Goal: Task Accomplishment & Management: Manage account settings

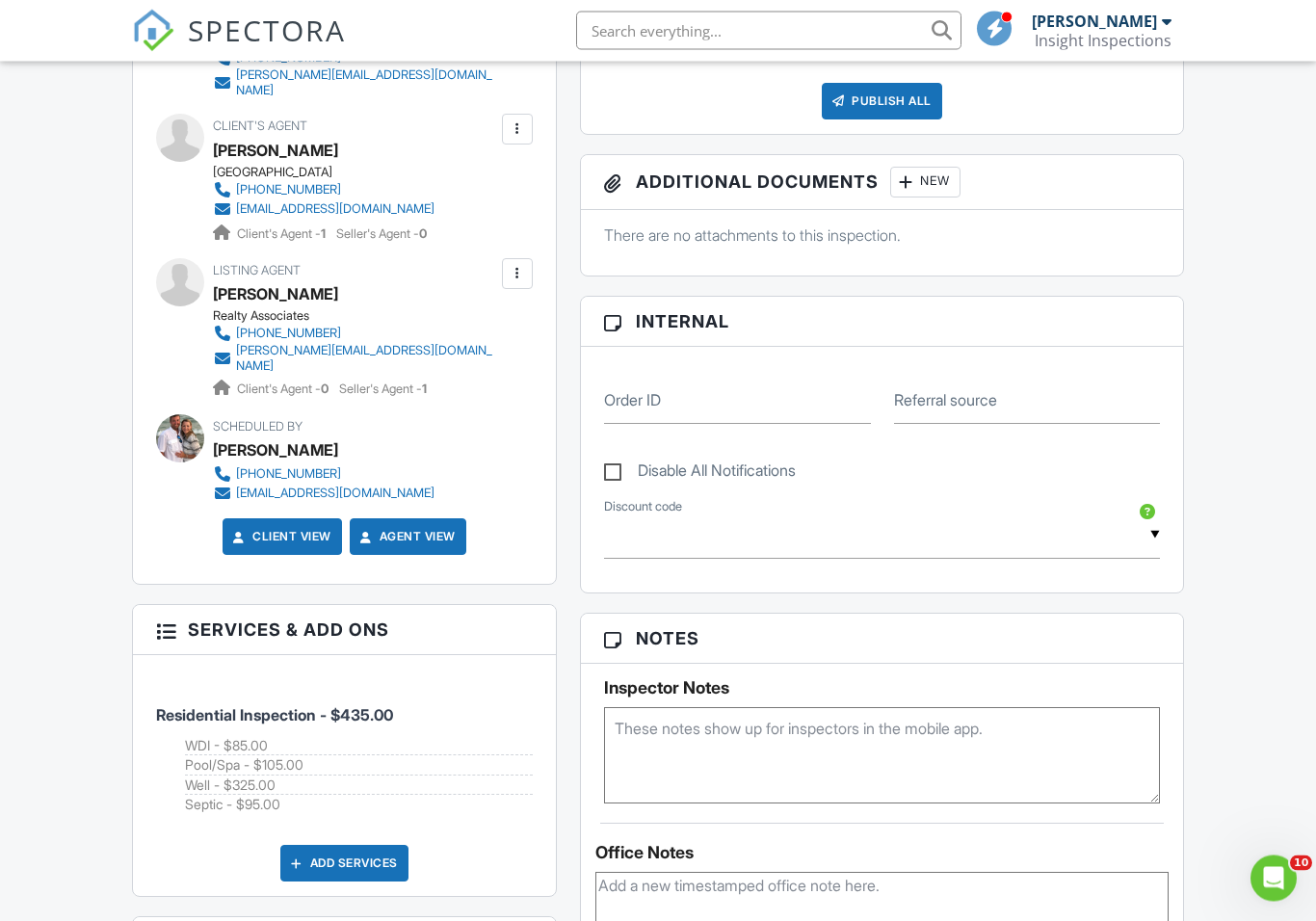
scroll to position [806, 0]
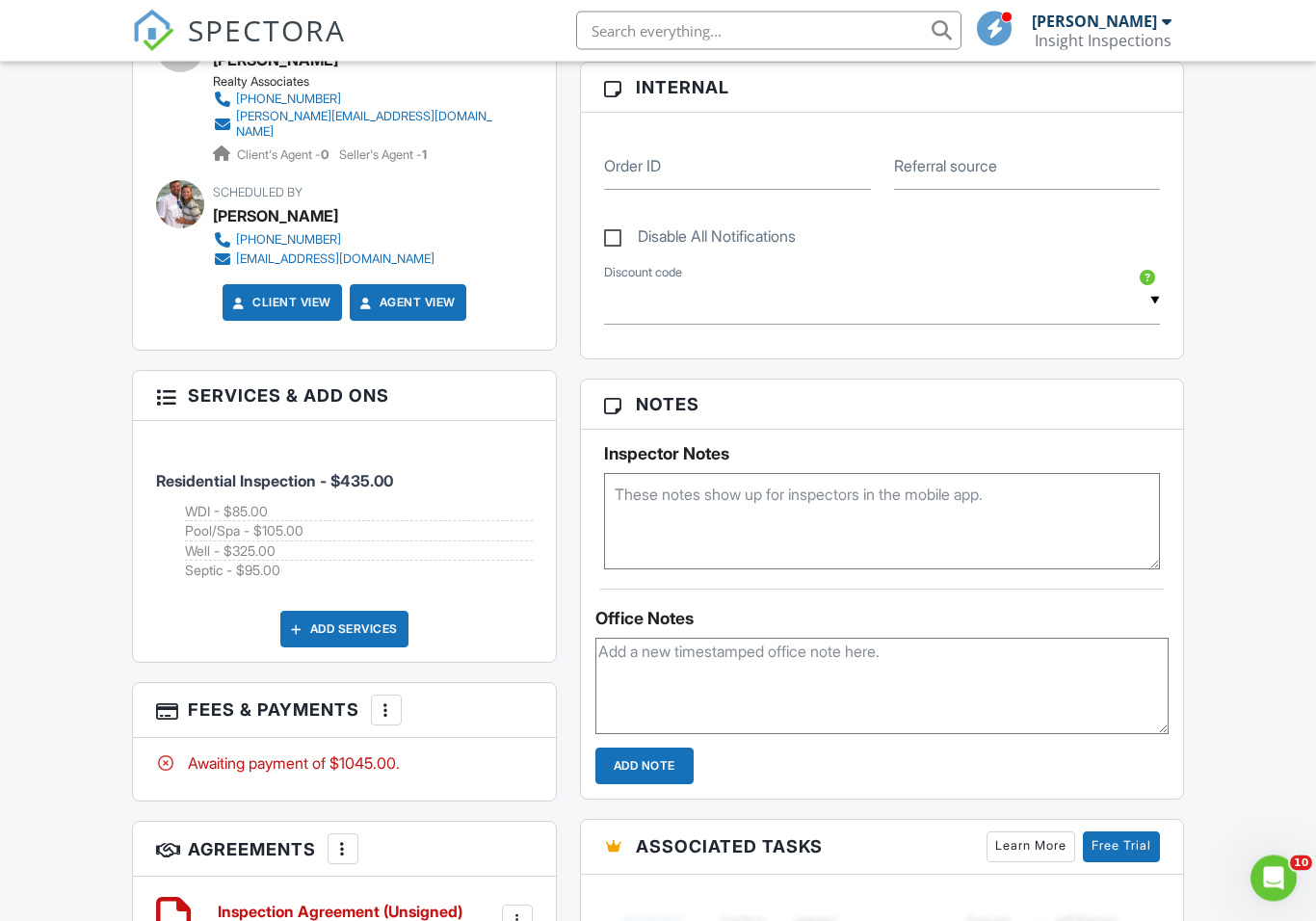
click at [398, 696] on div "More" at bounding box center [386, 711] width 31 height 31
click at [514, 744] on li "Edit Fees & Payments" at bounding box center [484, 768] width 201 height 48
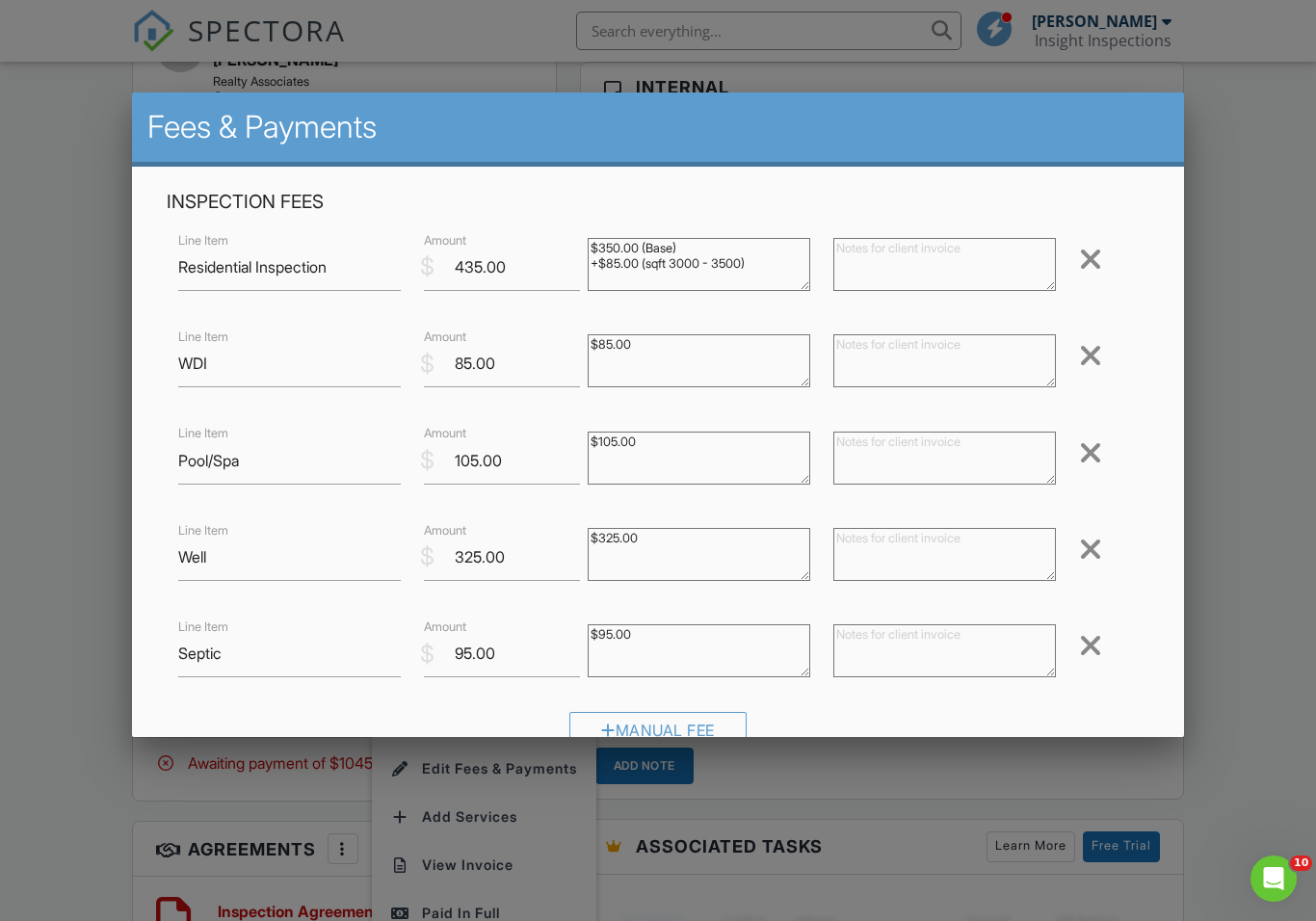
click at [1098, 646] on div at bounding box center [1090, 645] width 23 height 31
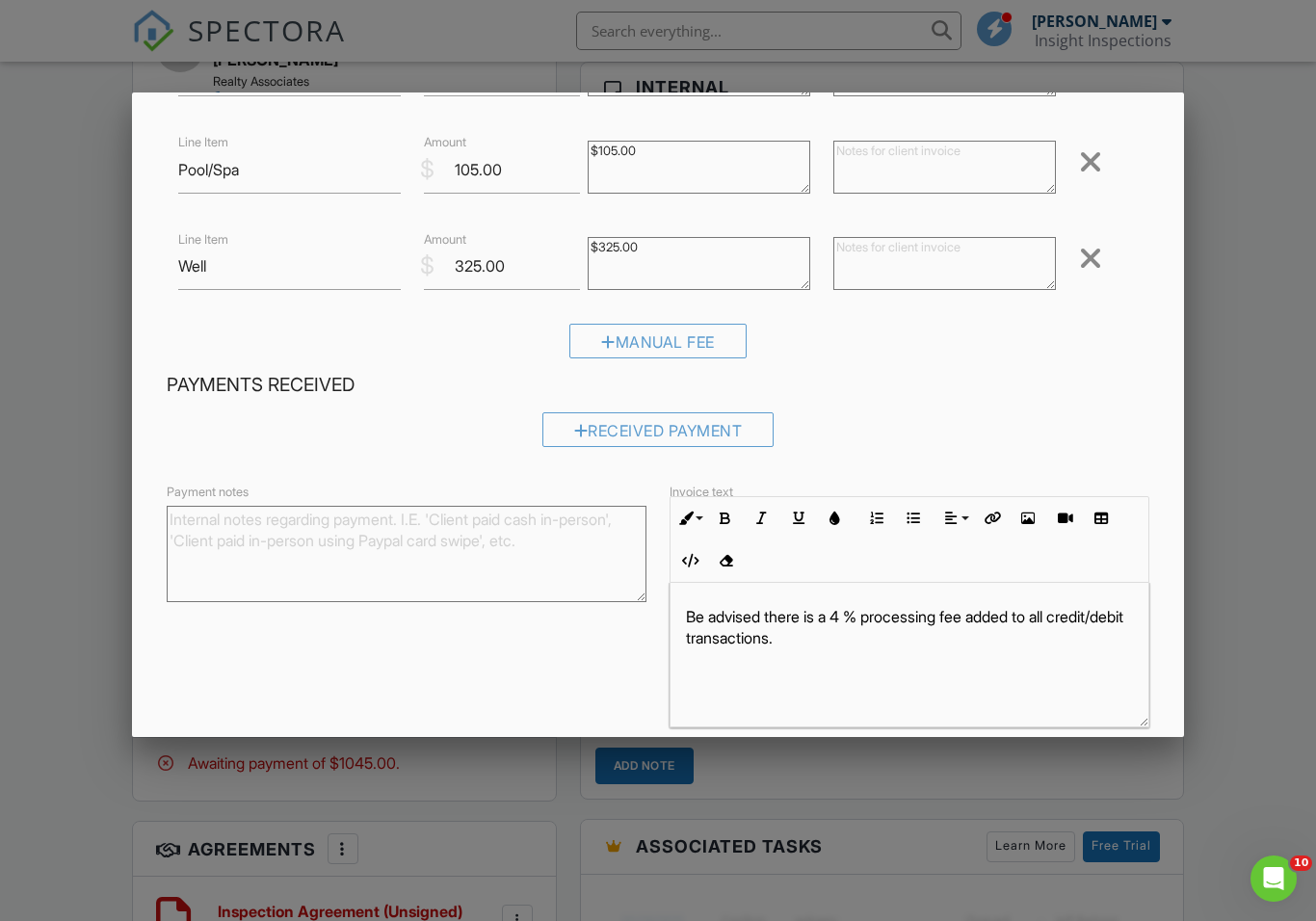
scroll to position [290, 0]
click at [576, 423] on div at bounding box center [581, 431] width 15 height 16
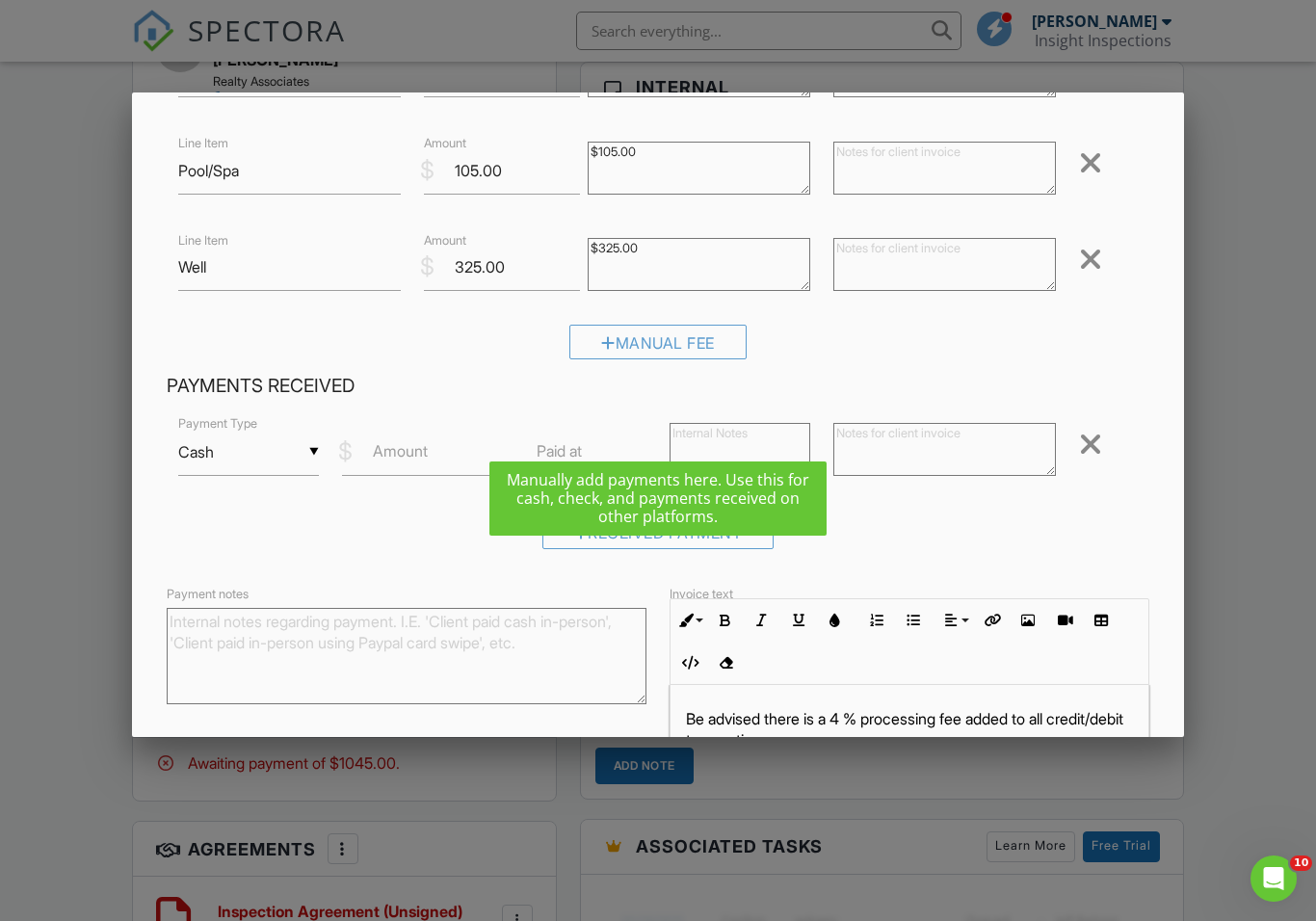
click at [299, 455] on input "Cash" at bounding box center [249, 452] width 140 height 47
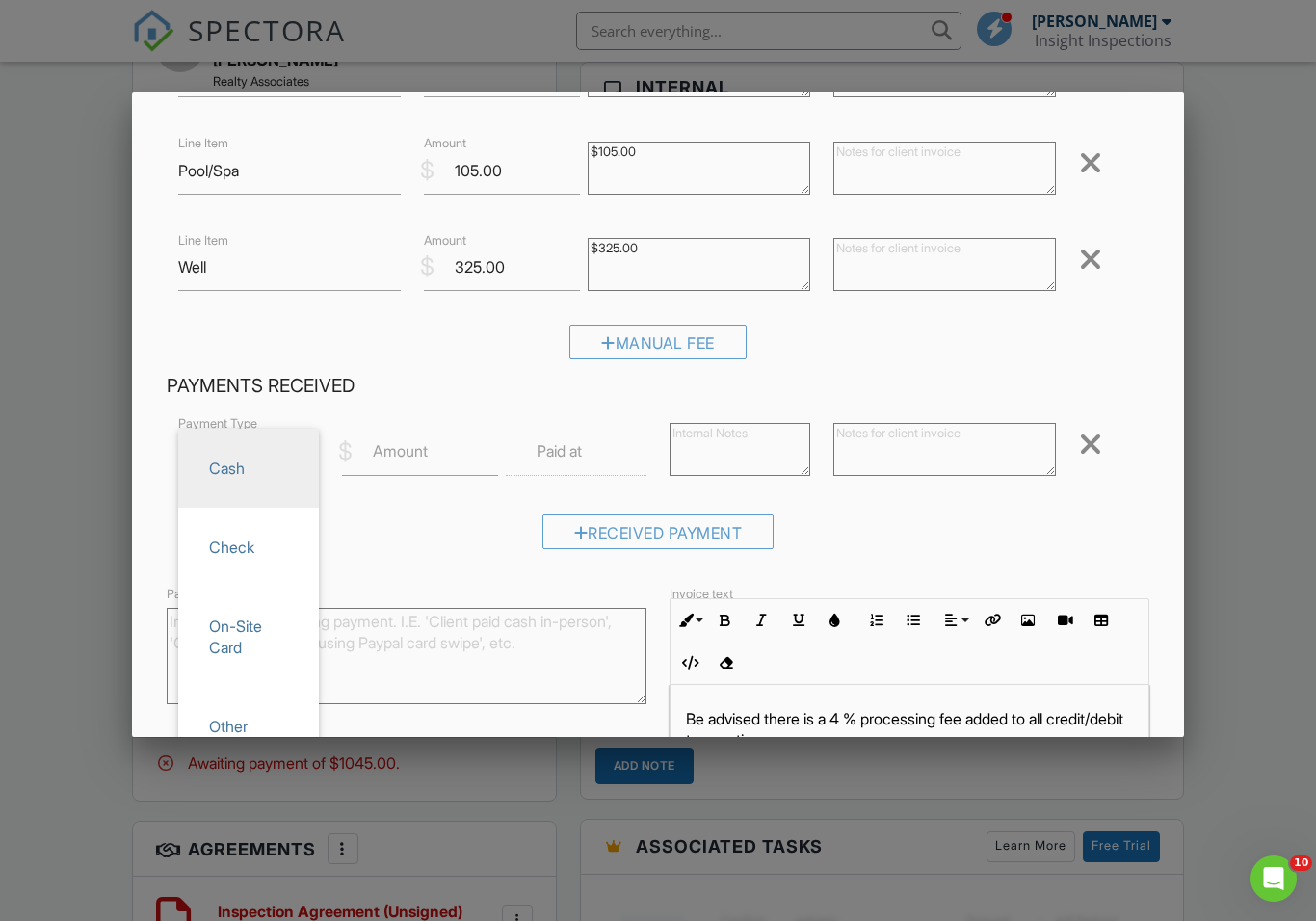
click at [265, 544] on span "Check" at bounding box center [248, 547] width 110 height 48
type input "Check"
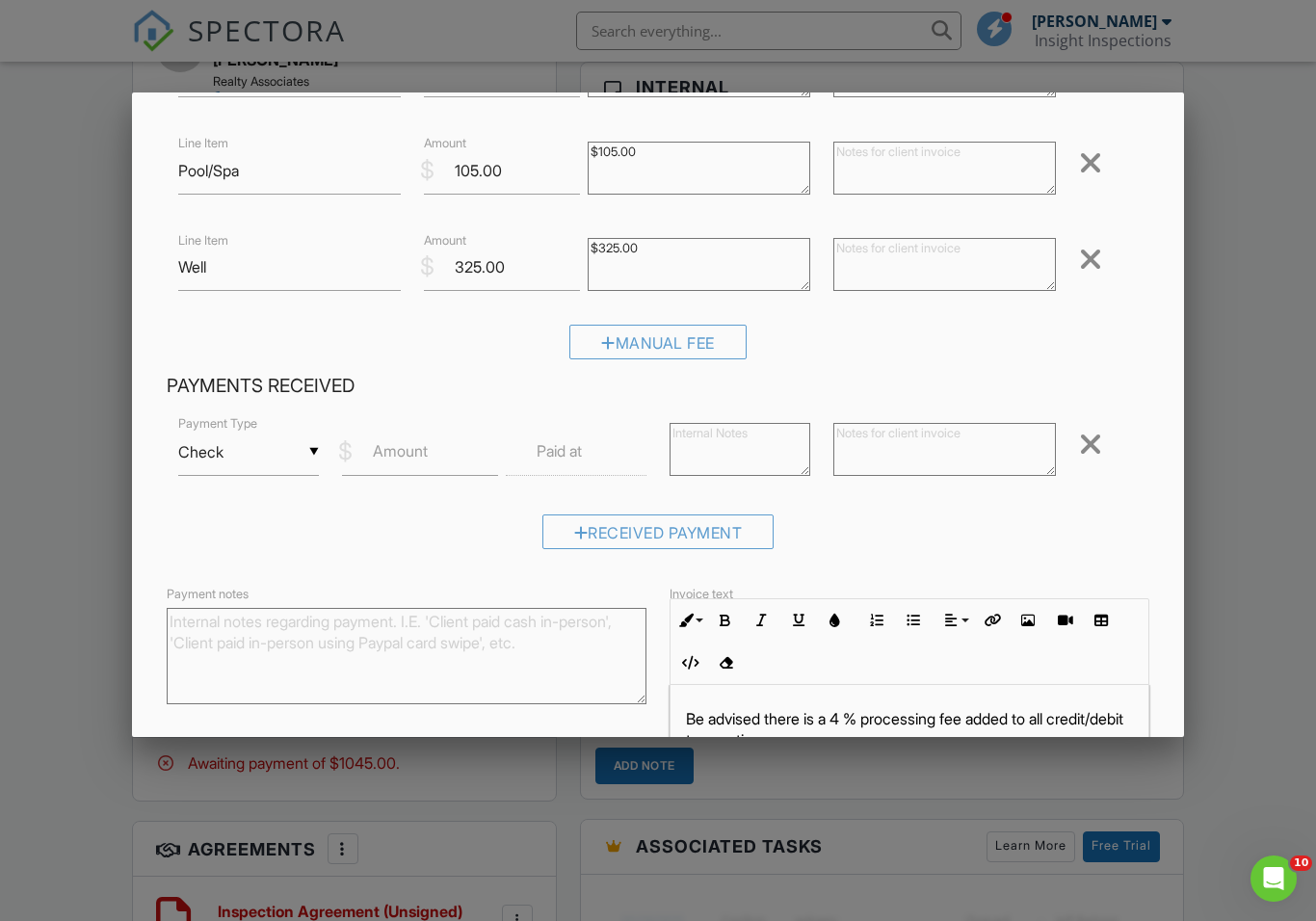
click at [896, 431] on textarea at bounding box center [944, 449] width 222 height 53
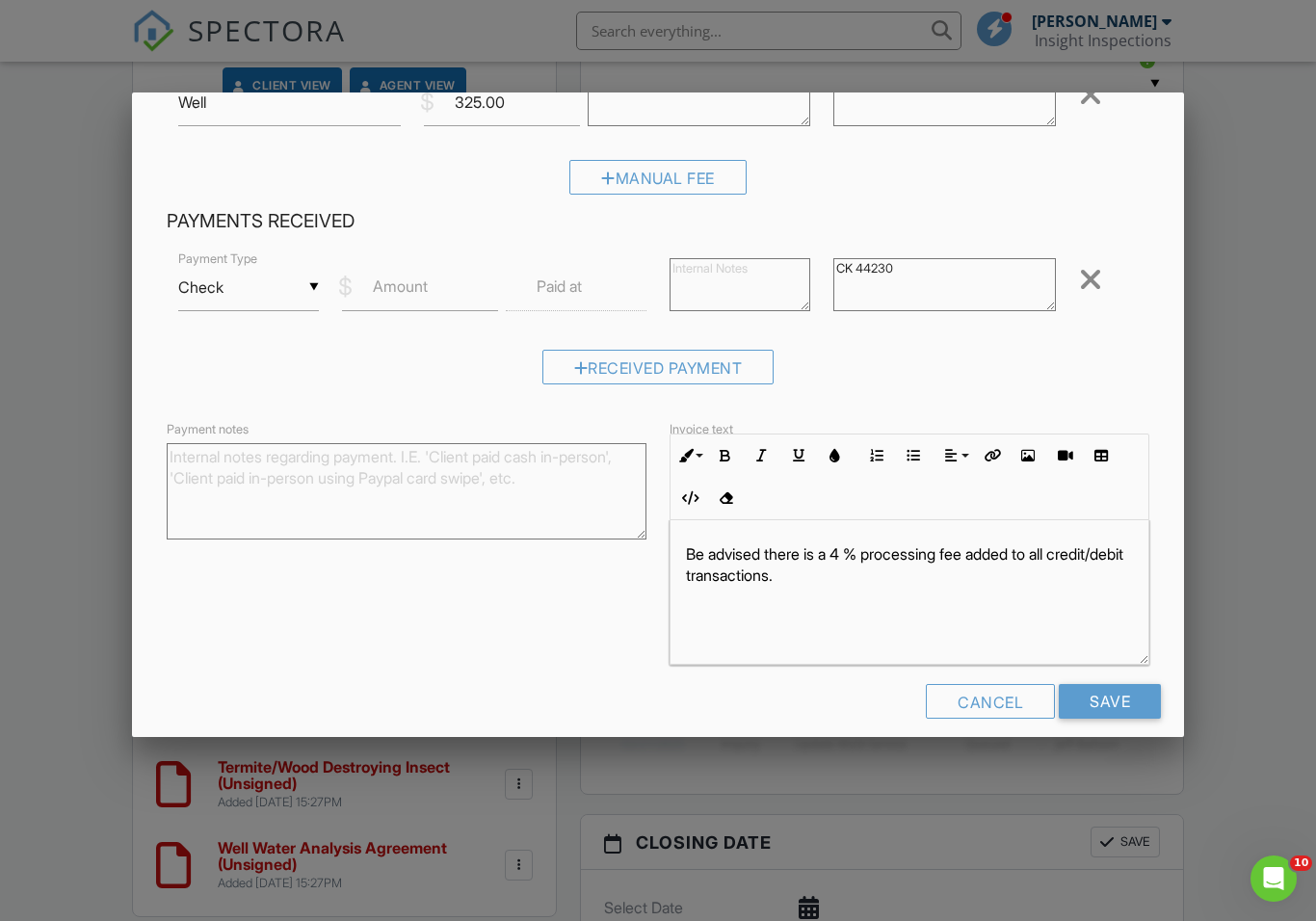
scroll to position [454, 0]
type textarea "CK 44230"
click at [1109, 691] on input "Save" at bounding box center [1109, 702] width 102 height 35
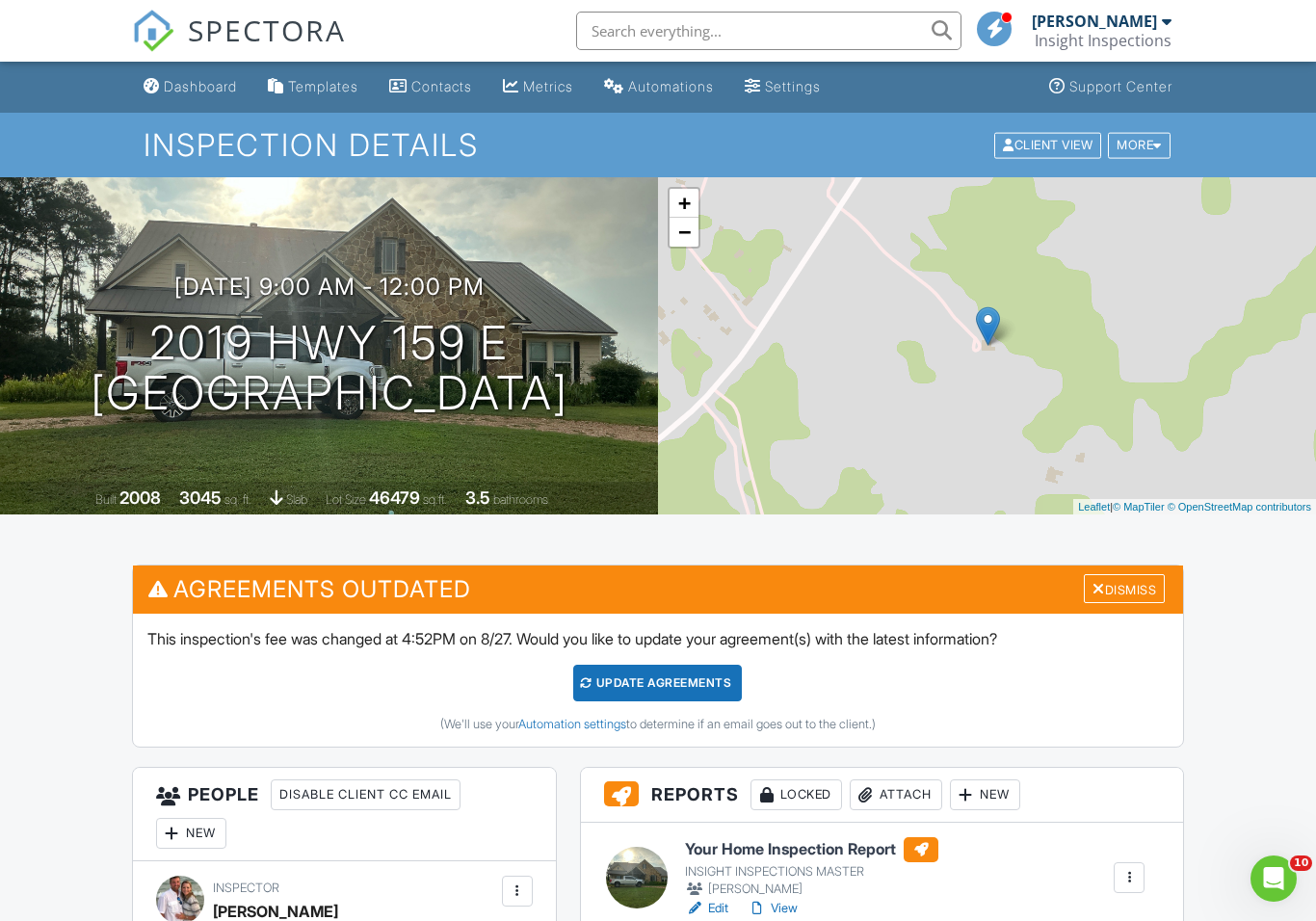
click at [685, 673] on div "Update Agreements" at bounding box center [658, 682] width 169 height 37
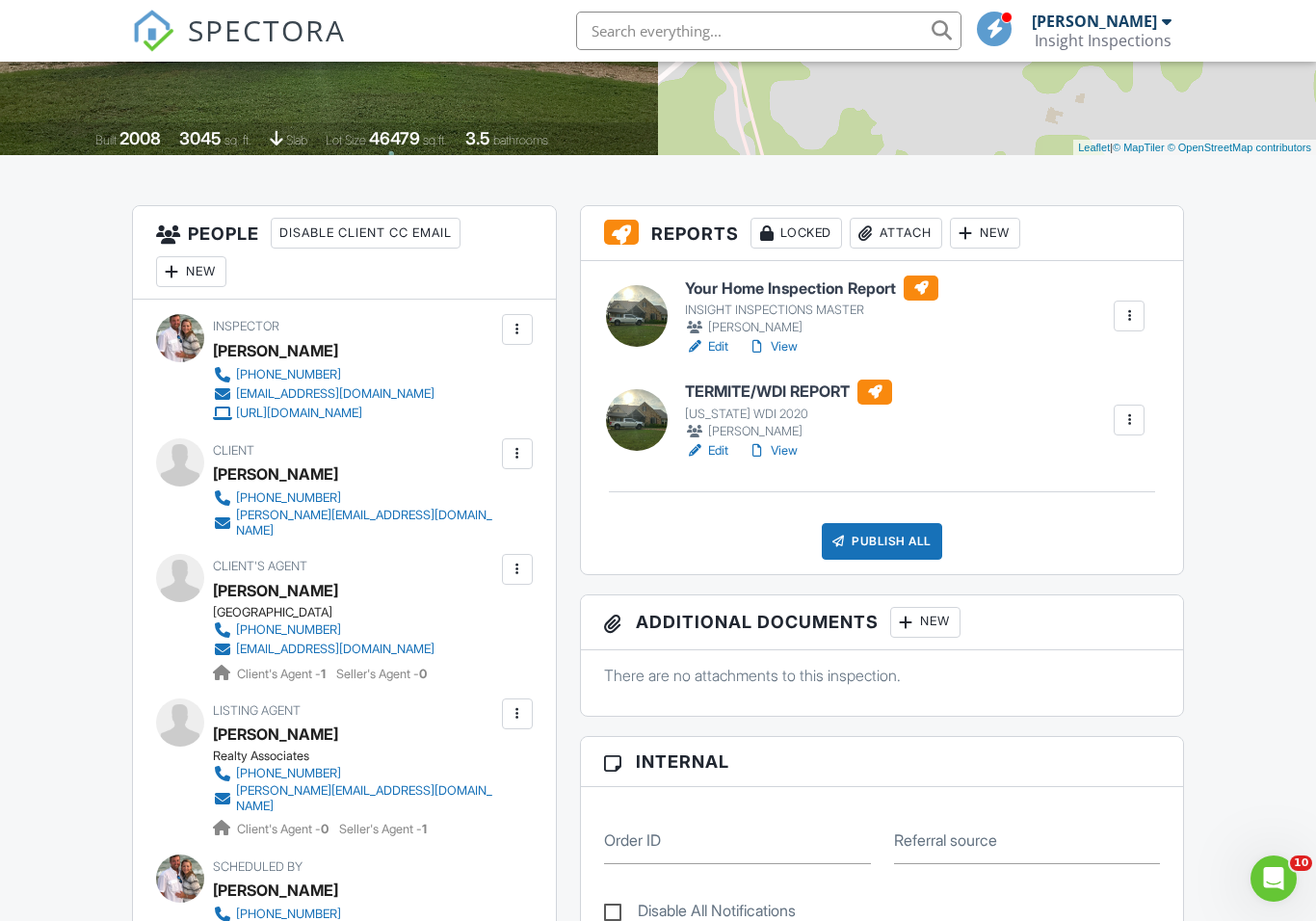
scroll to position [358, 0]
click at [898, 545] on div "Publish All" at bounding box center [882, 542] width 120 height 37
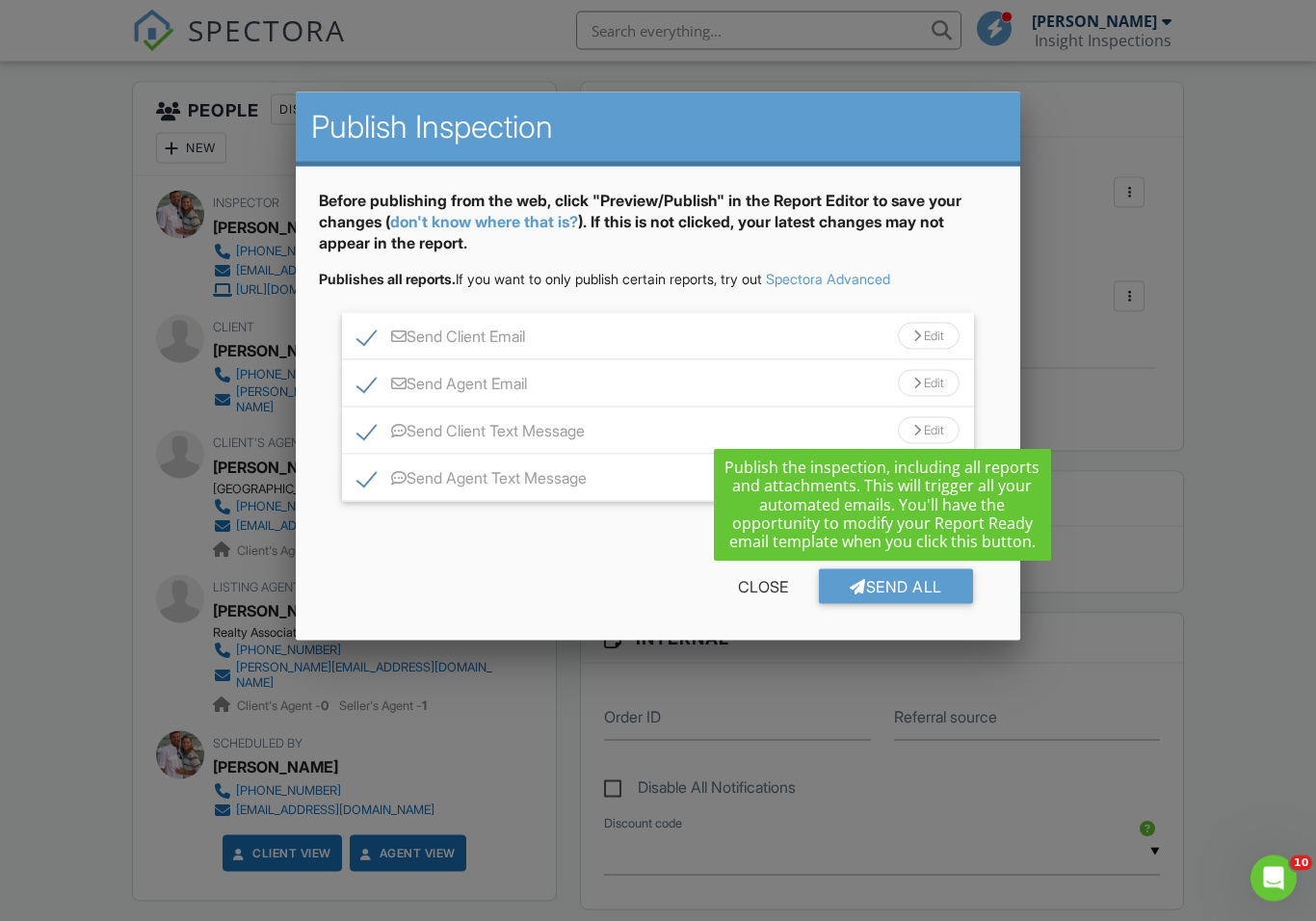
scroll to position [484, 0]
click at [917, 592] on div "Send All" at bounding box center [895, 586] width 154 height 35
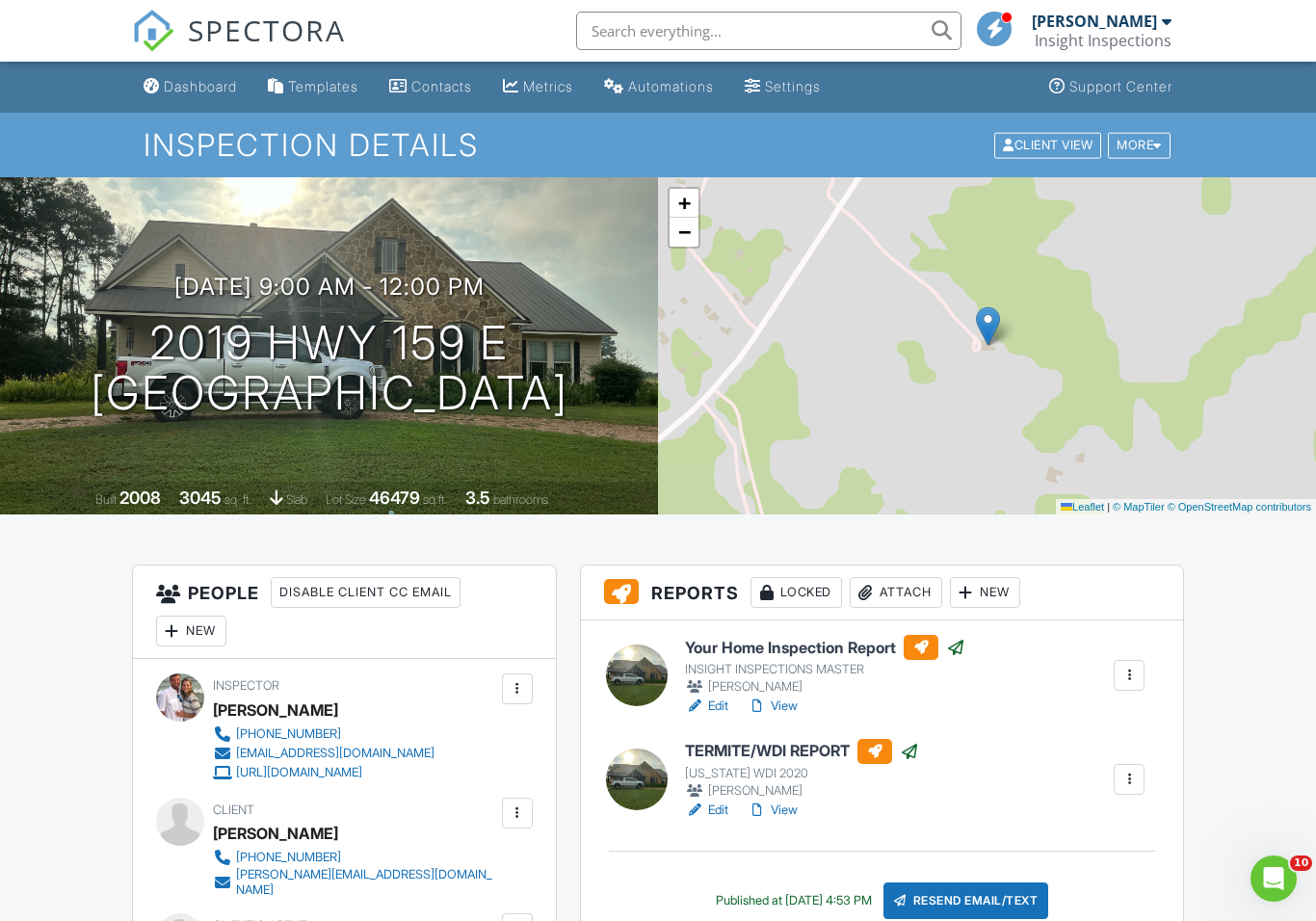
click at [217, 77] on link "Dashboard" at bounding box center [191, 87] width 109 height 36
